Goal: Task Accomplishment & Management: Use online tool/utility

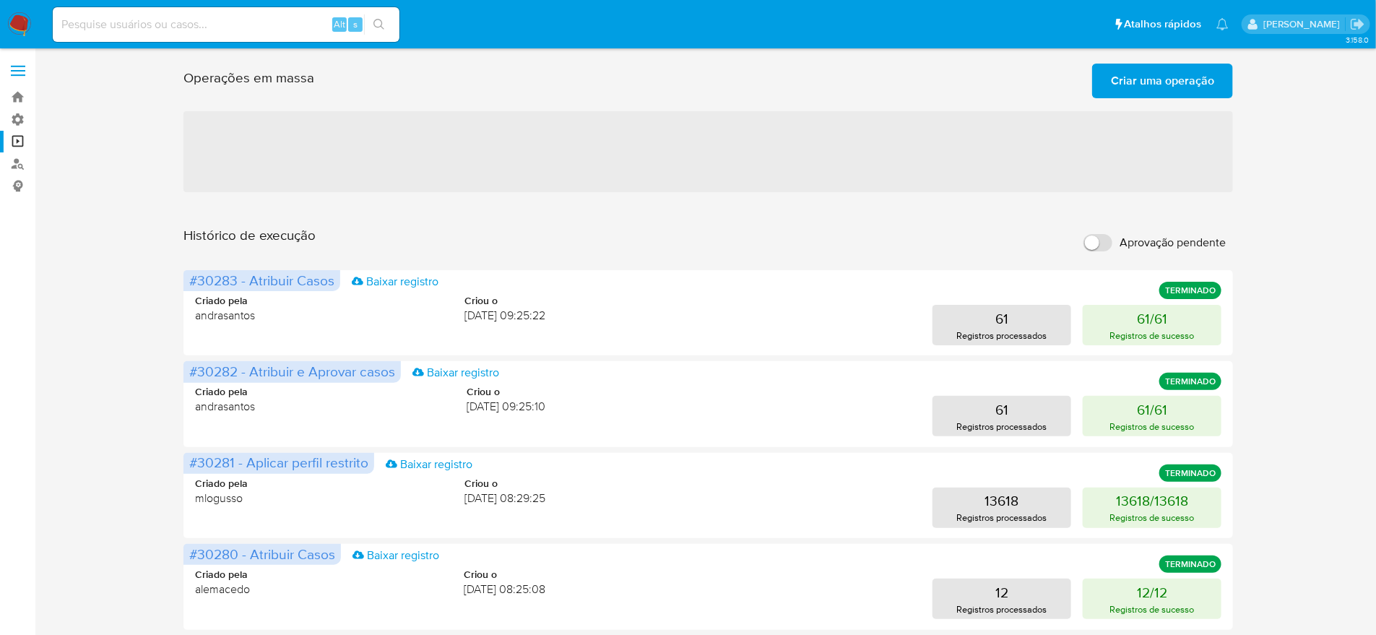
click at [1152, 84] on span "Criar uma operação" at bounding box center [1162, 81] width 103 height 32
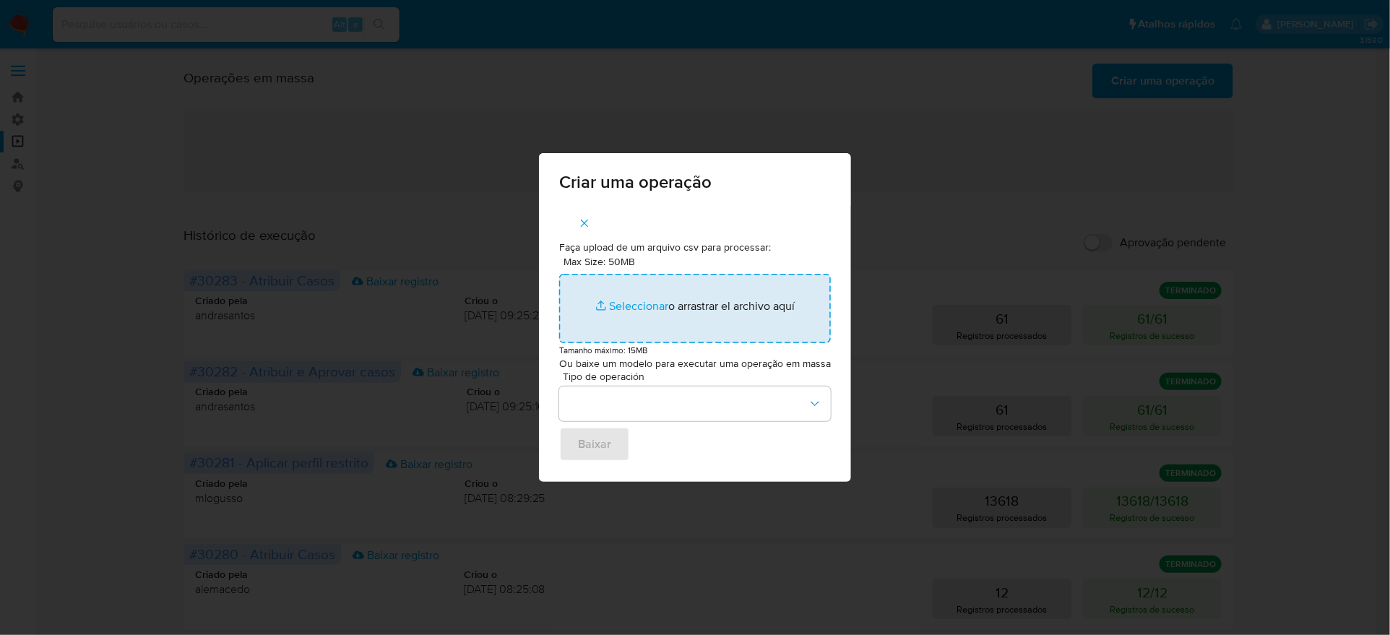
click at [652, 314] on input "Max Size: 50MB Seleccionar archivos" at bounding box center [695, 308] width 272 height 69
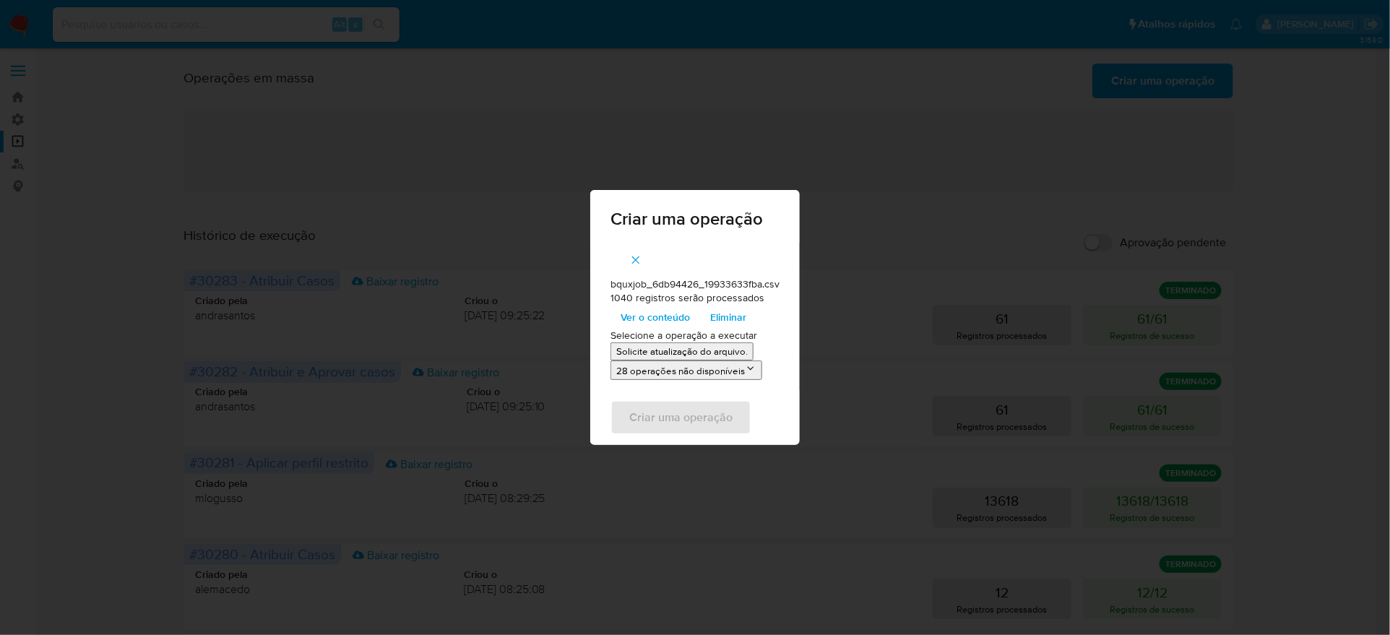
click at [673, 350] on p "Solicite atualização do arquivo." at bounding box center [681, 352] width 131 height 14
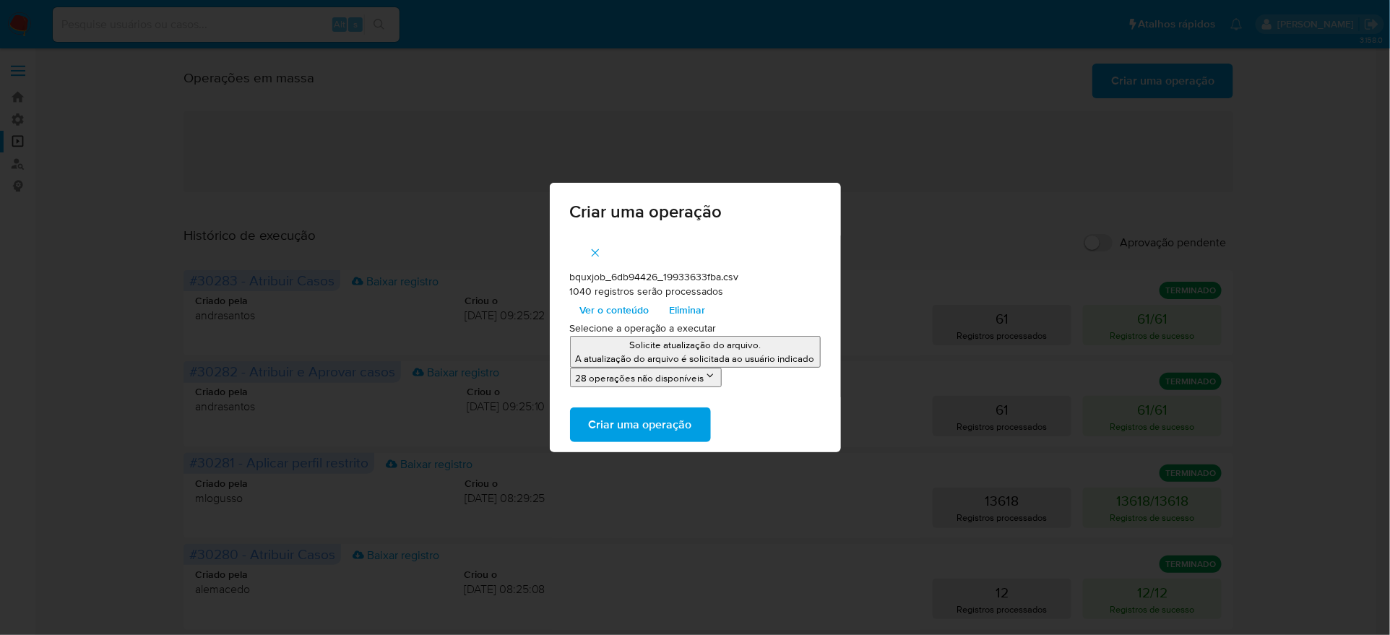
click at [678, 423] on span "Criar uma operação" at bounding box center [640, 425] width 103 height 32
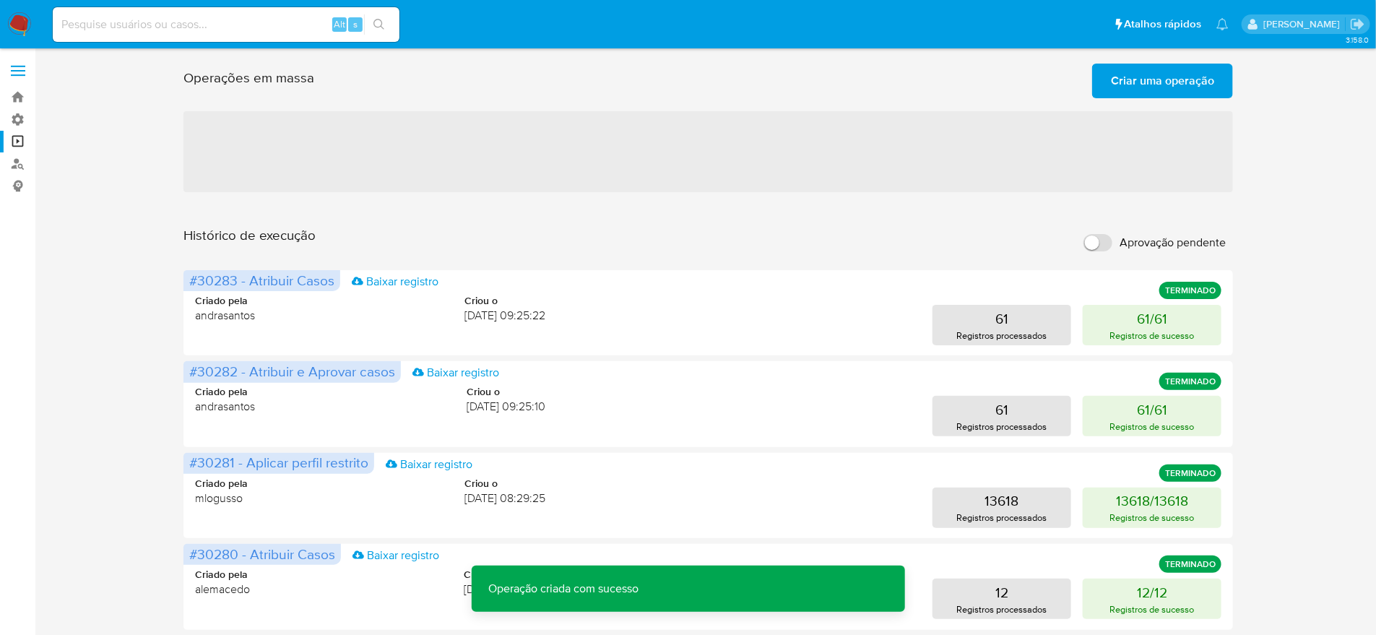
click at [1172, 74] on span "Criar uma operação" at bounding box center [1162, 81] width 103 height 32
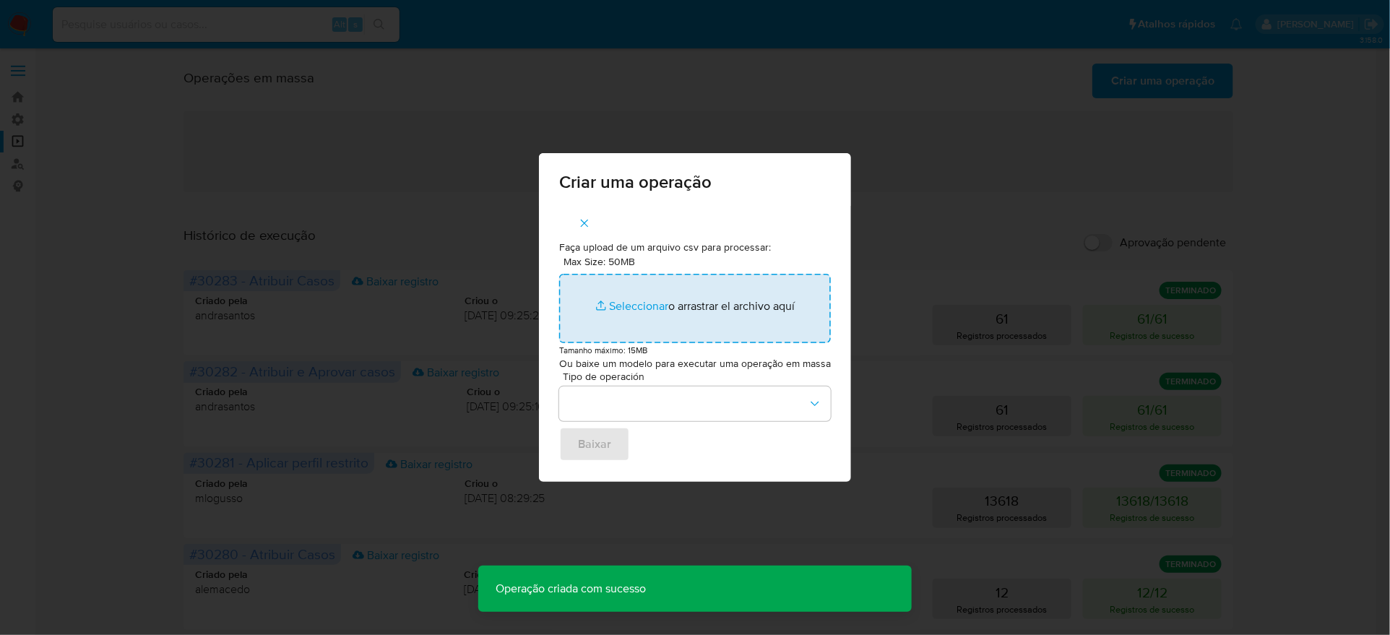
click at [741, 288] on input "Max Size: 50MB Seleccionar archivos" at bounding box center [695, 308] width 272 height 69
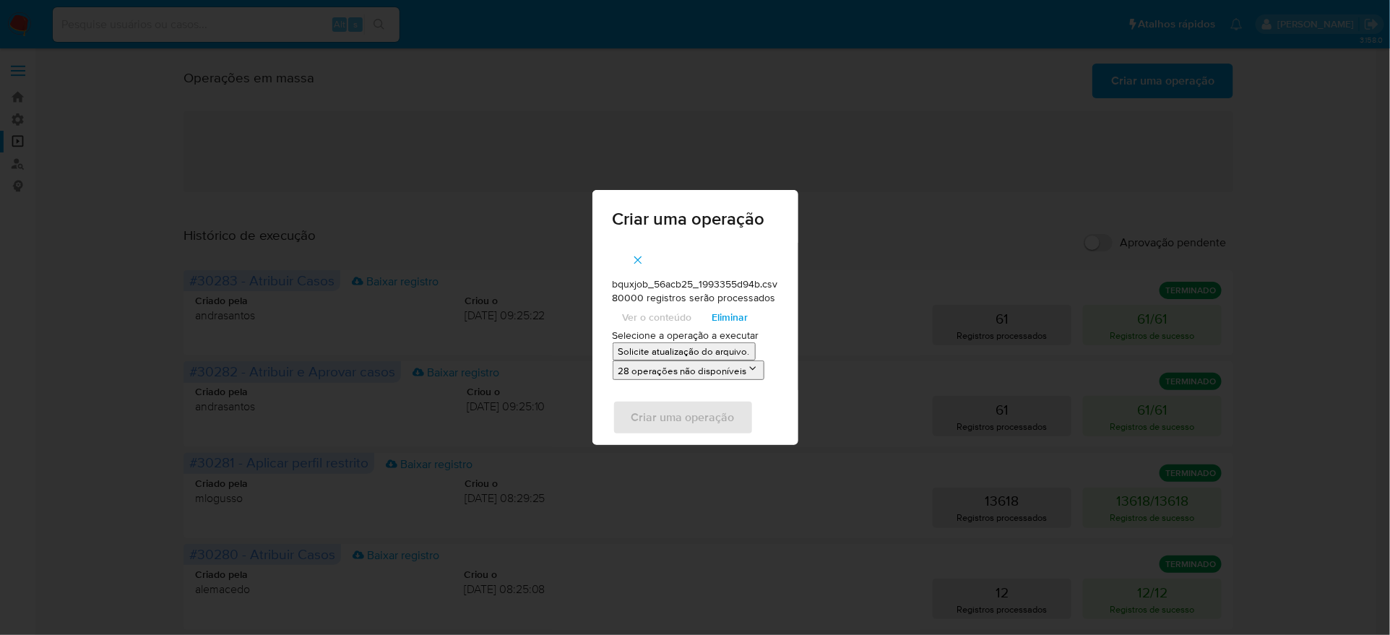
click at [635, 262] on icon "button" at bounding box center [637, 260] width 13 height 13
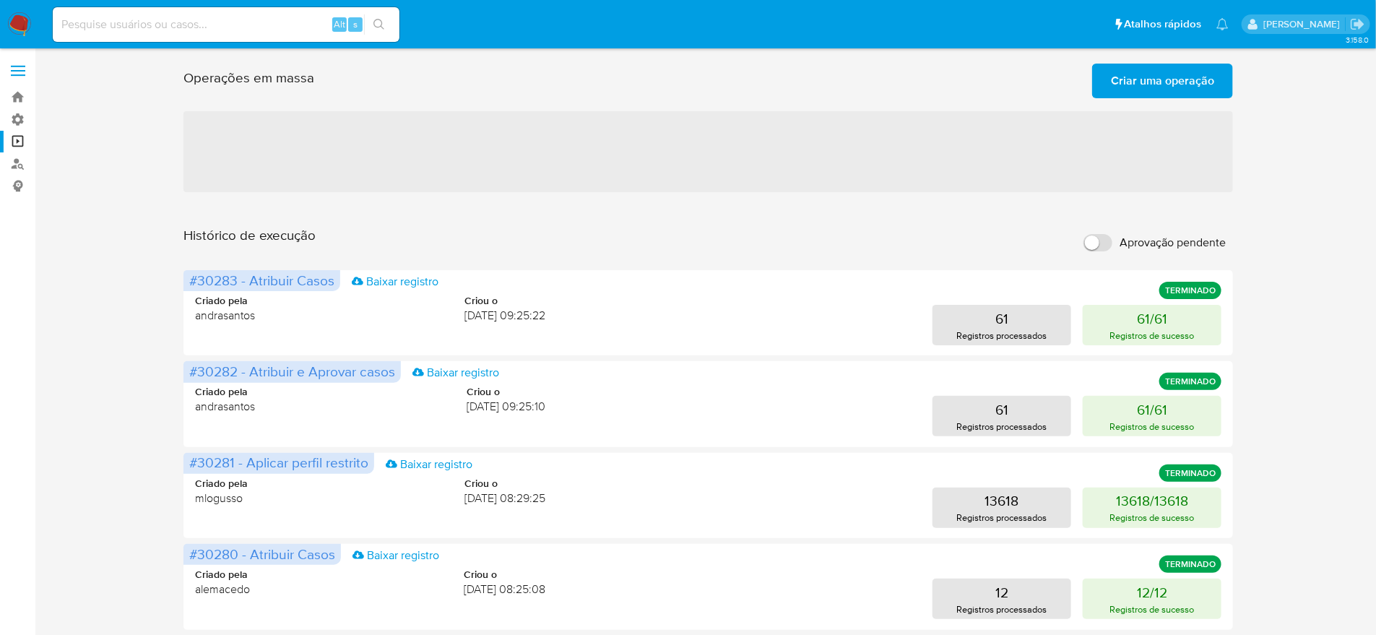
click at [1121, 88] on span "Criar uma operação" at bounding box center [1162, 81] width 103 height 32
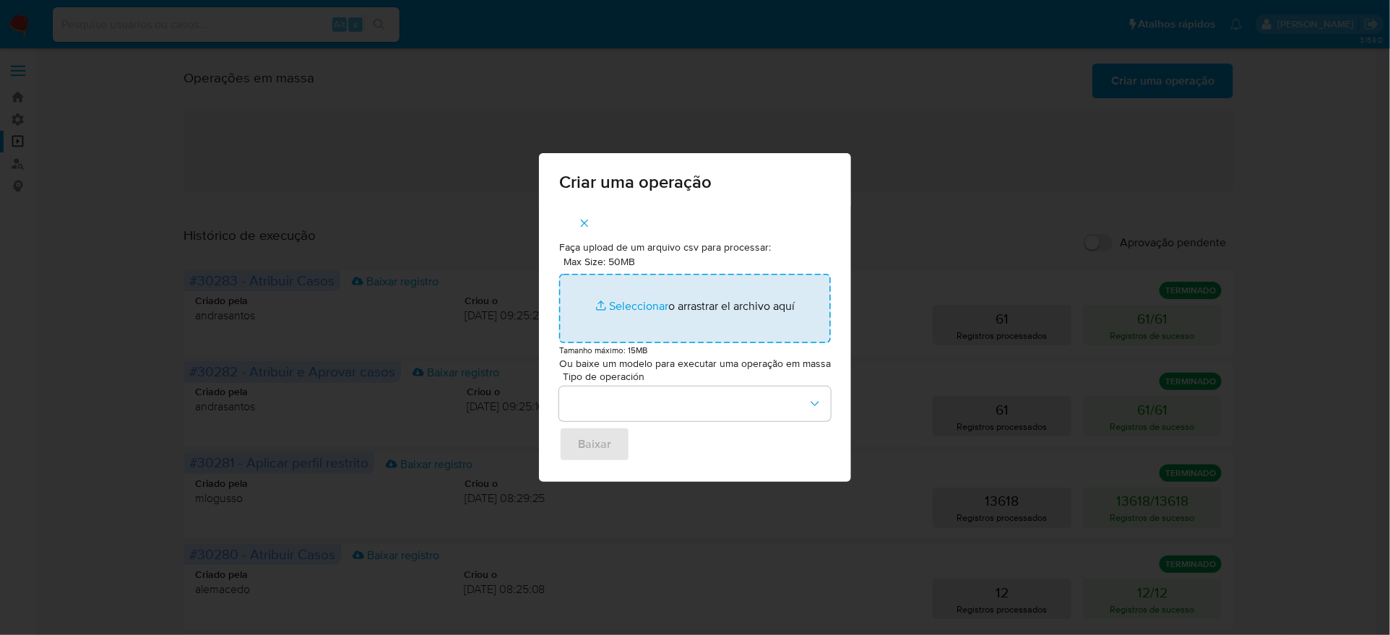
click at [766, 288] on input "Max Size: 50MB Seleccionar archivos" at bounding box center [695, 308] width 272 height 69
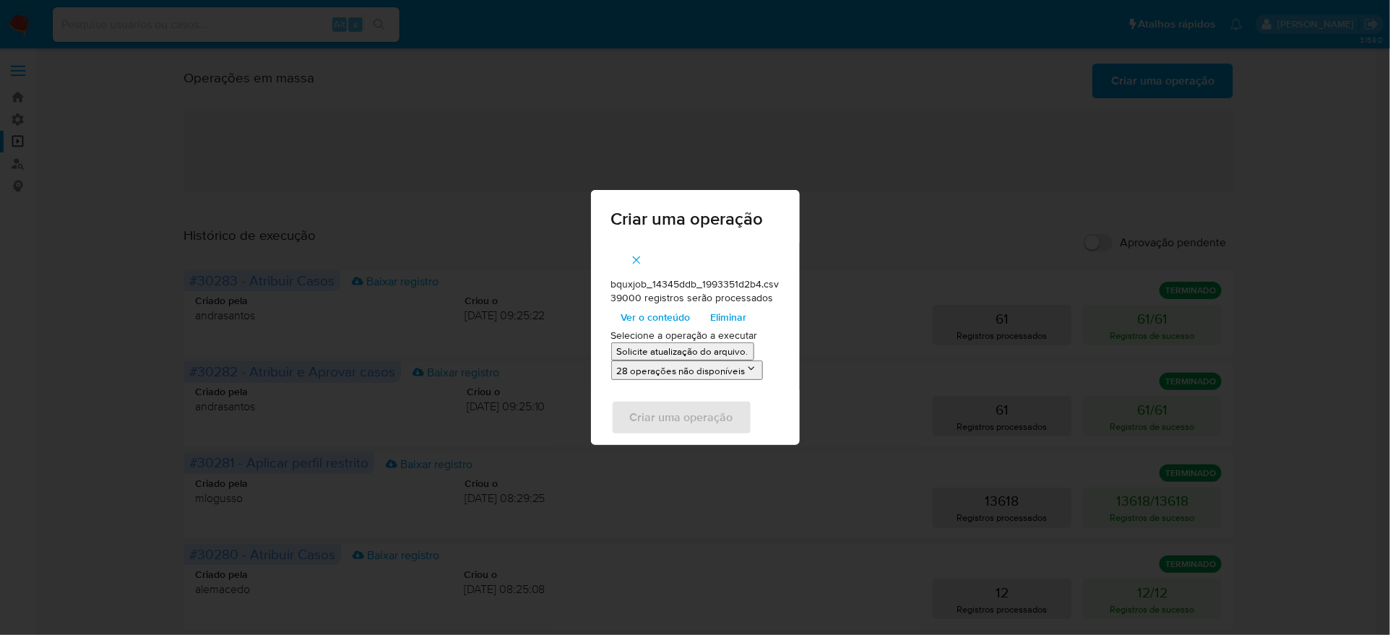
click at [648, 350] on p "Solicite atualização do arquivo." at bounding box center [682, 352] width 131 height 14
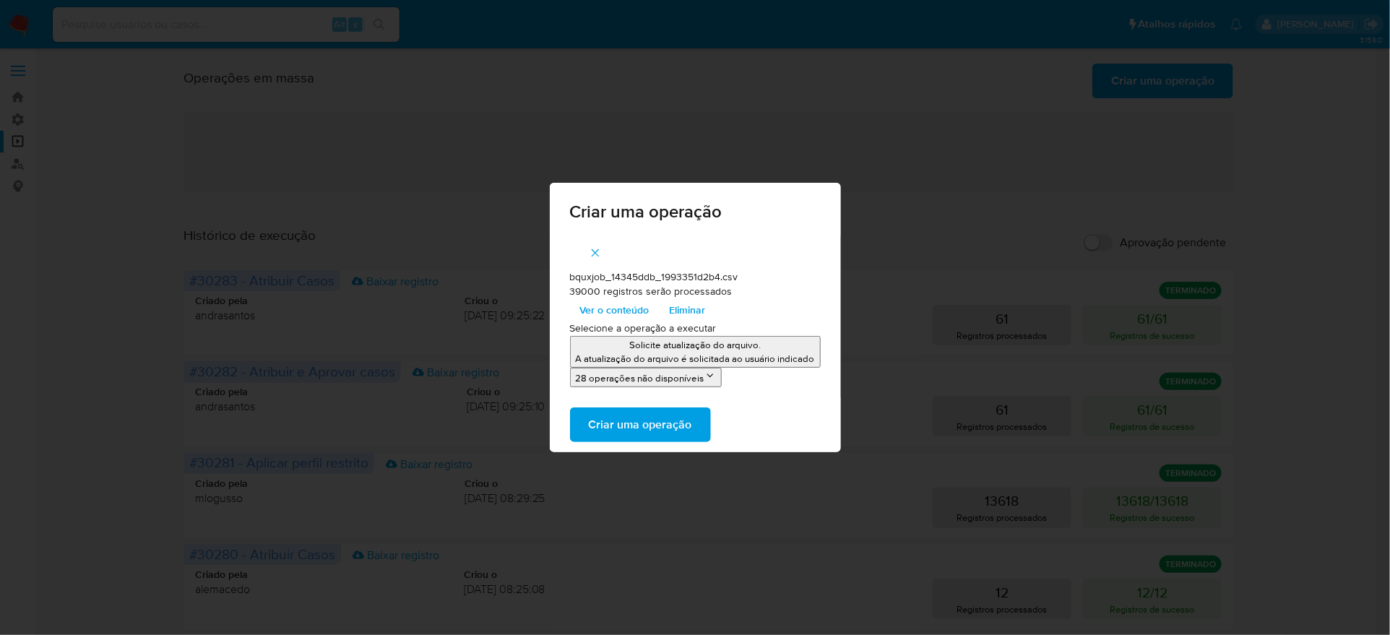
click at [687, 424] on span "Criar uma operação" at bounding box center [640, 425] width 103 height 32
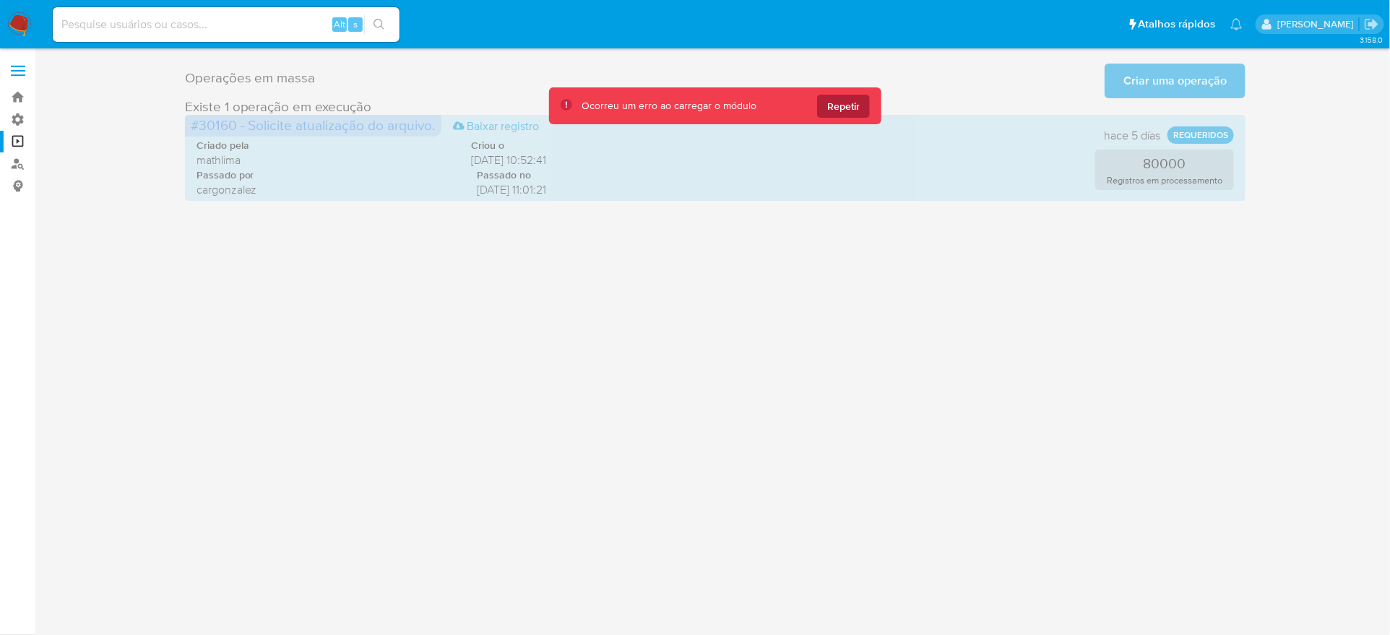
click at [845, 95] on span "Repetir" at bounding box center [843, 106] width 33 height 23
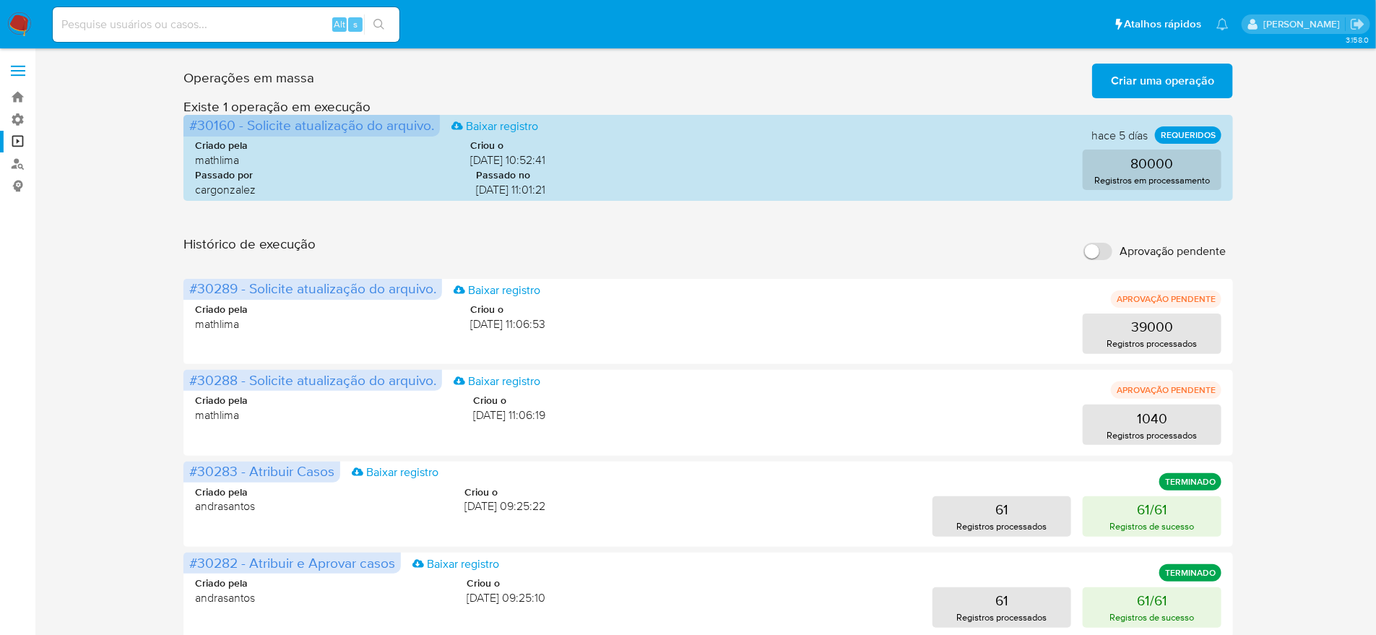
click at [1096, 243] on input "Aprovação pendente" at bounding box center [1098, 251] width 29 height 17
checkbox input "true"
click at [1107, 243] on input "Aprovação pendente" at bounding box center [1098, 251] width 29 height 17
checkbox input "true"
click at [1122, 244] on span "Aprovação pendente" at bounding box center [1173, 251] width 106 height 14
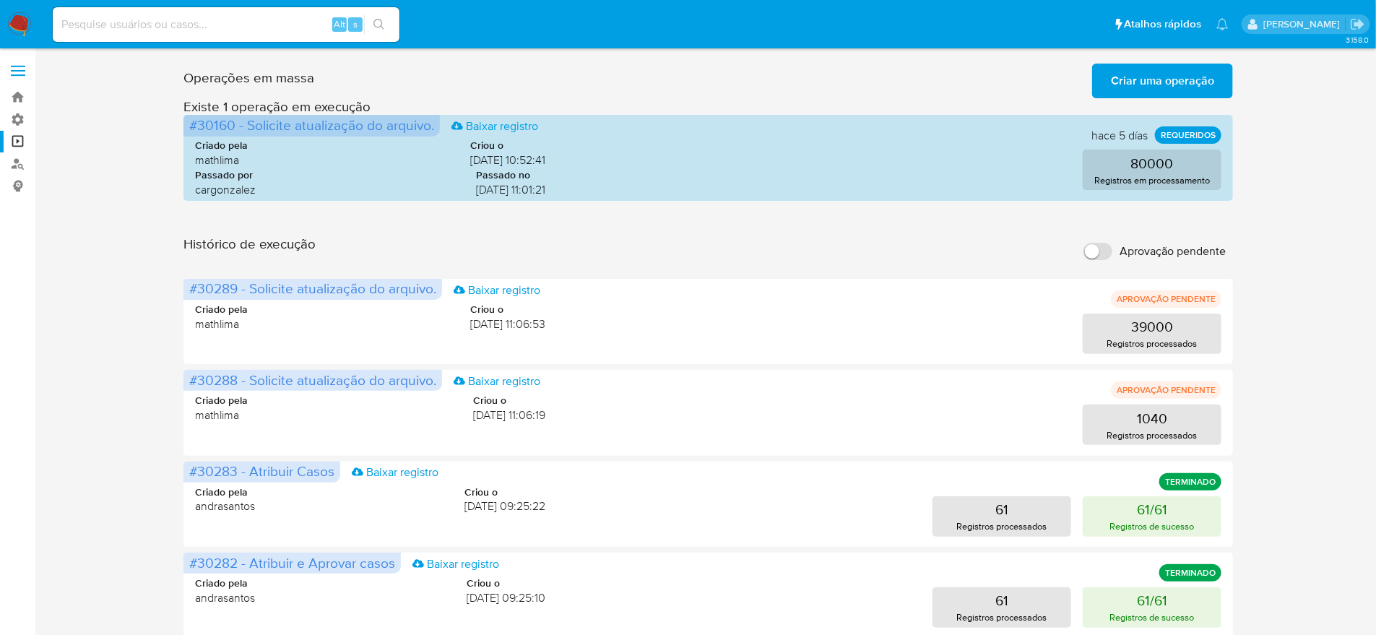
click at [1113, 243] on input "Aprovação pendente" at bounding box center [1098, 251] width 29 height 17
checkbox input "true"
